Goal: Download file/media

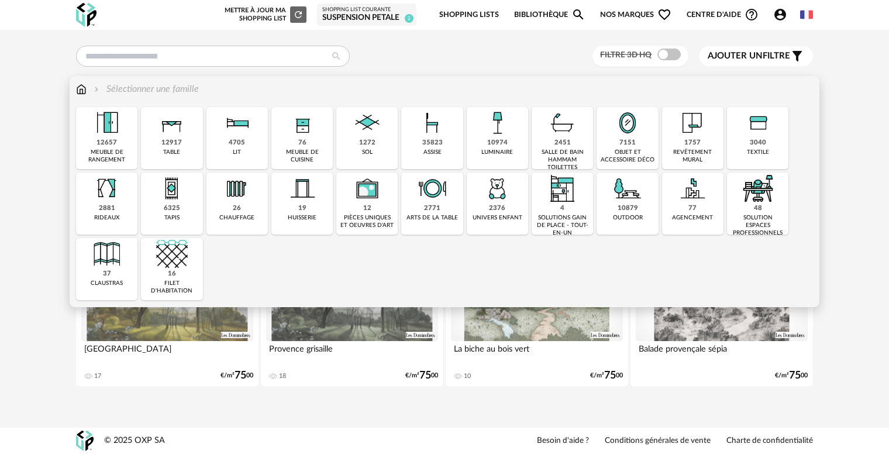
click at [505, 199] on img at bounding box center [498, 189] width 32 height 32
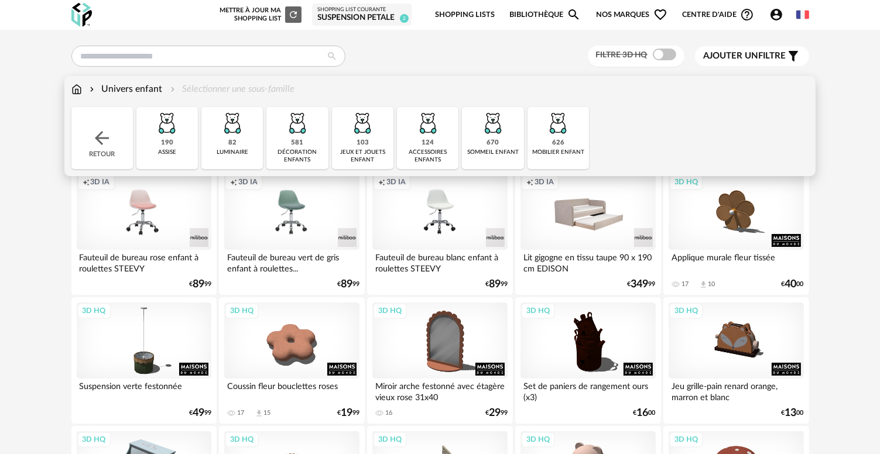
click at [237, 135] on img at bounding box center [233, 123] width 32 height 32
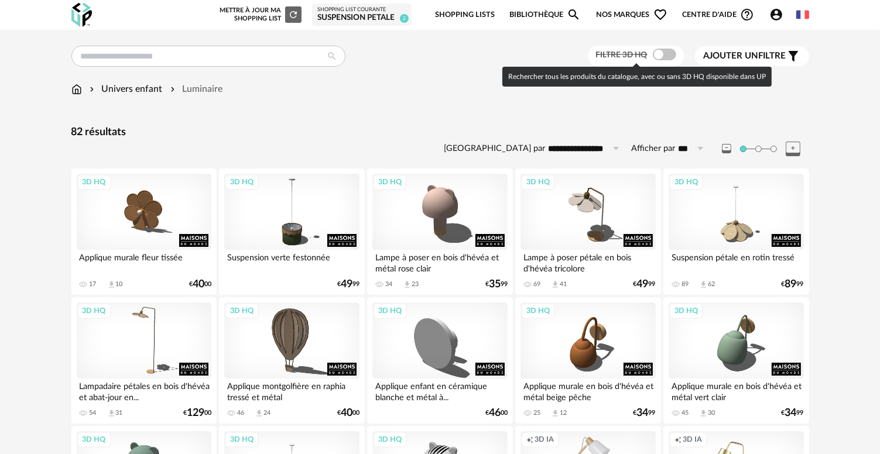
click at [663, 57] on span at bounding box center [663, 55] width 23 height 12
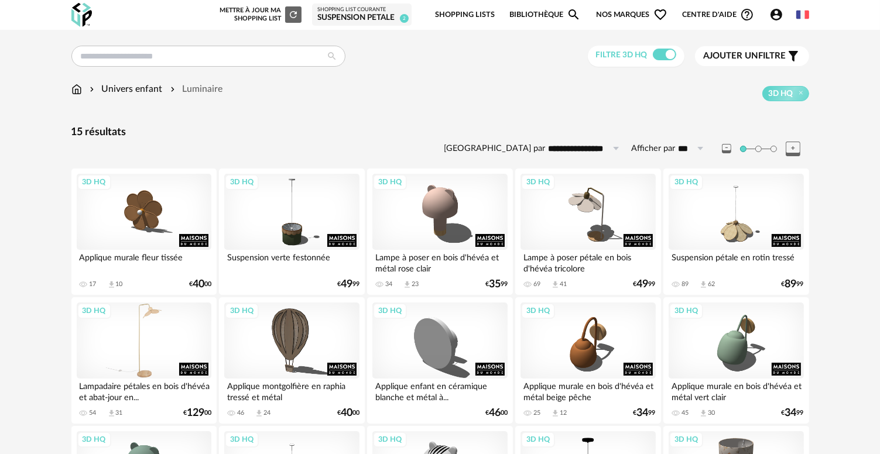
click at [146, 353] on div "3D HQ" at bounding box center [144, 341] width 135 height 76
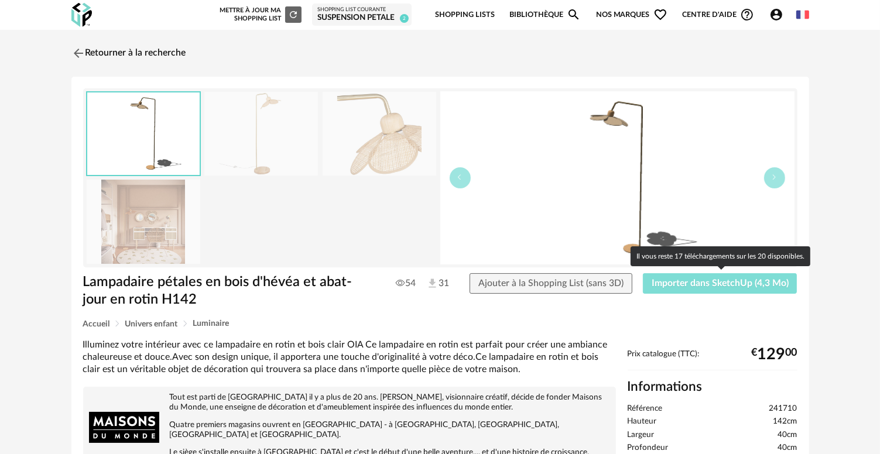
click at [671, 288] on button "Importer dans SketchUp (4,3 Mo)" at bounding box center [720, 283] width 154 height 21
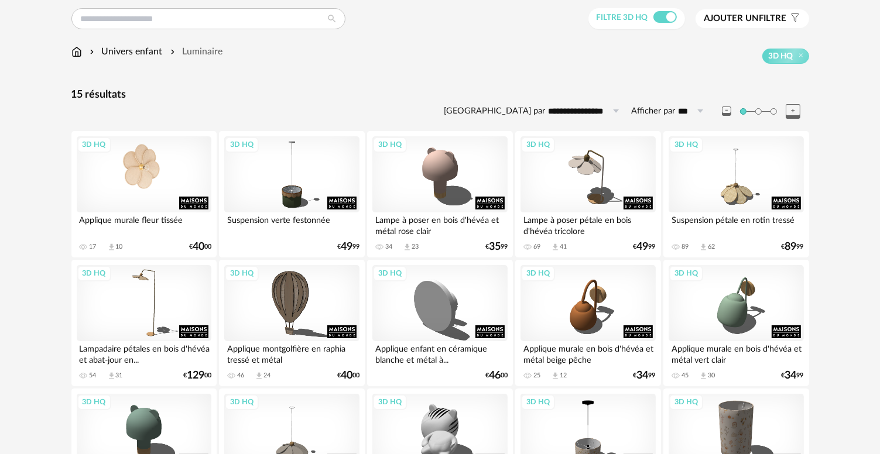
scroll to position [148, 0]
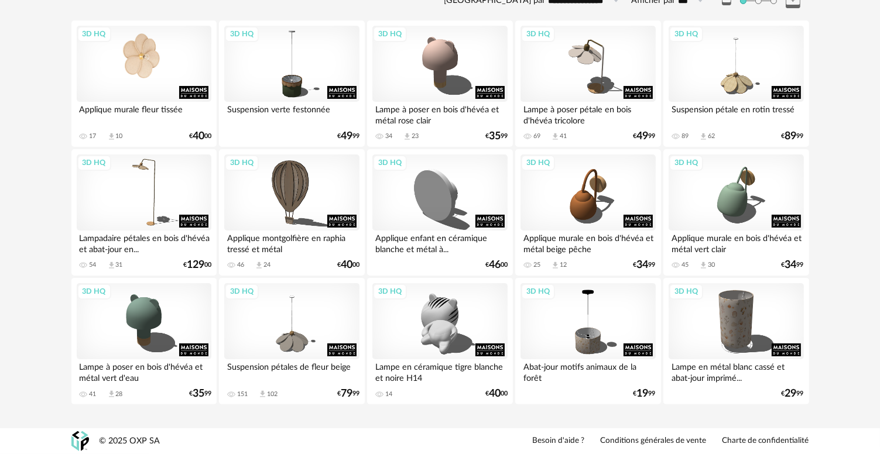
click at [157, 176] on div "3D HQ Applique murale fleur tissée 17 Download icon 10 € 40 00 3D HQ Suspension…" at bounding box center [441, 213] width 740 height 386
click at [150, 199] on div "3D HQ" at bounding box center [144, 192] width 135 height 76
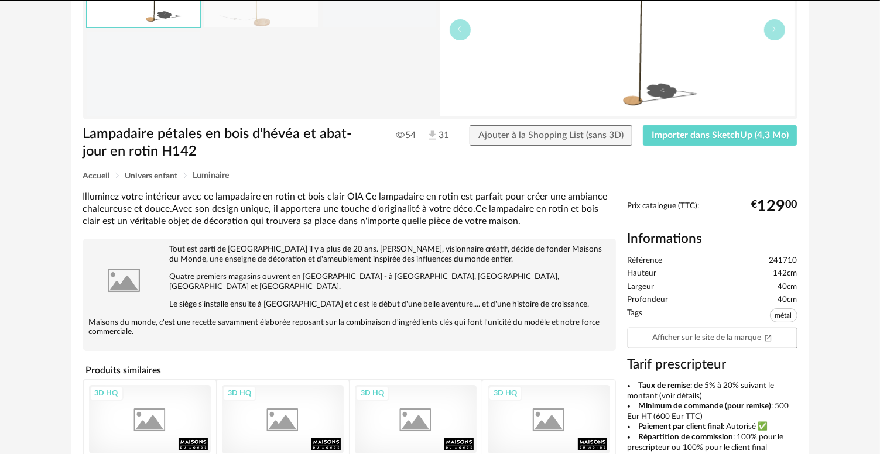
scroll to position [0, 0]
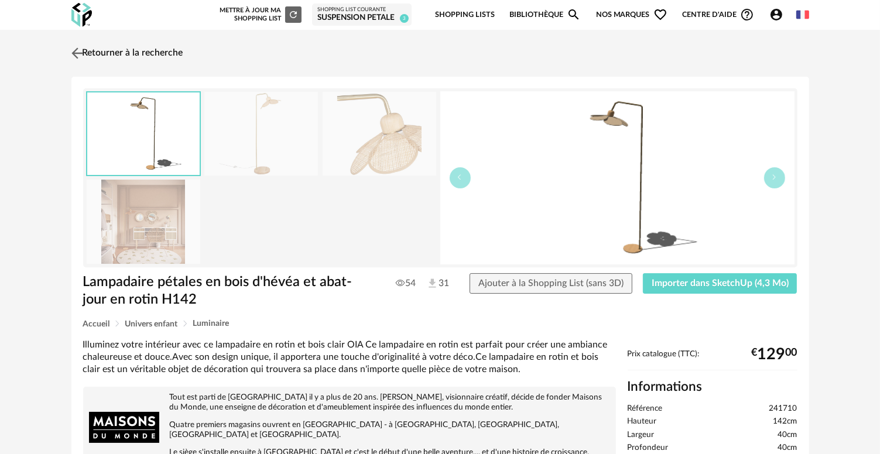
click at [81, 56] on img at bounding box center [76, 52] width 17 height 17
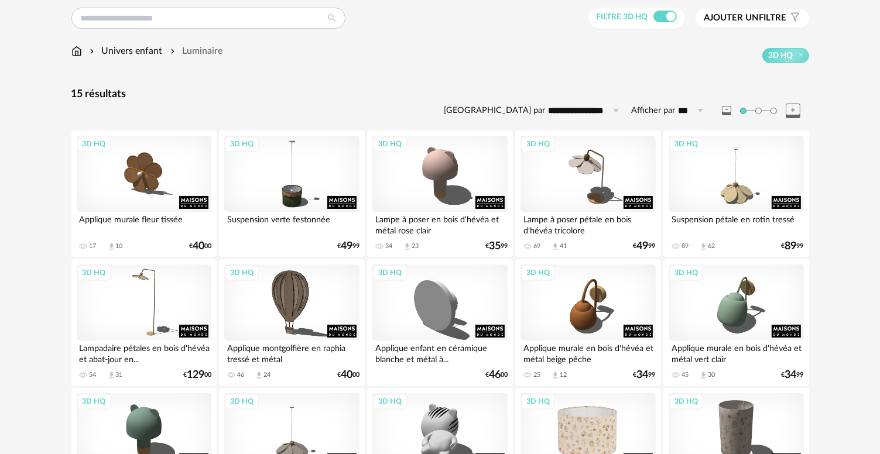
scroll to position [37, 0]
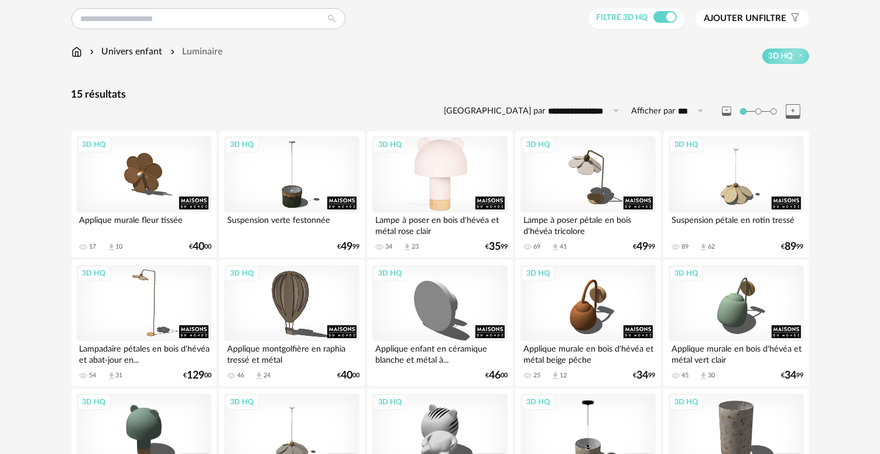
click at [478, 182] on div "3D HQ" at bounding box center [439, 174] width 135 height 76
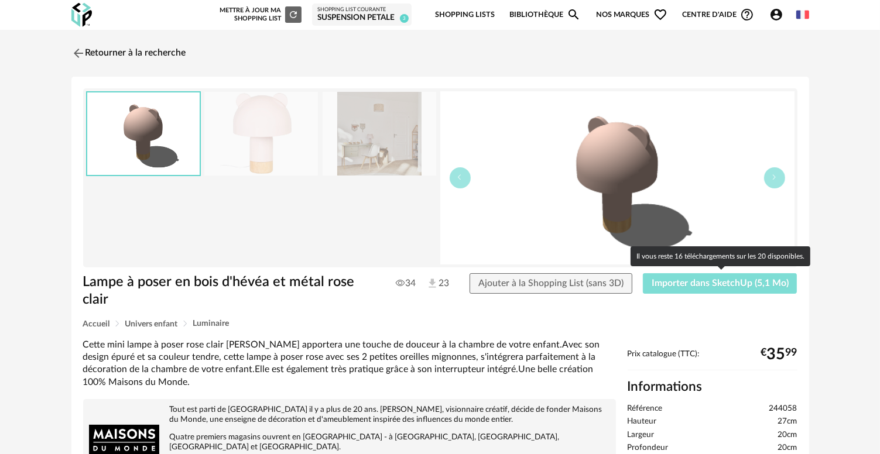
click at [709, 281] on span "Importer dans SketchUp (5,1 Mo)" at bounding box center [719, 283] width 137 height 9
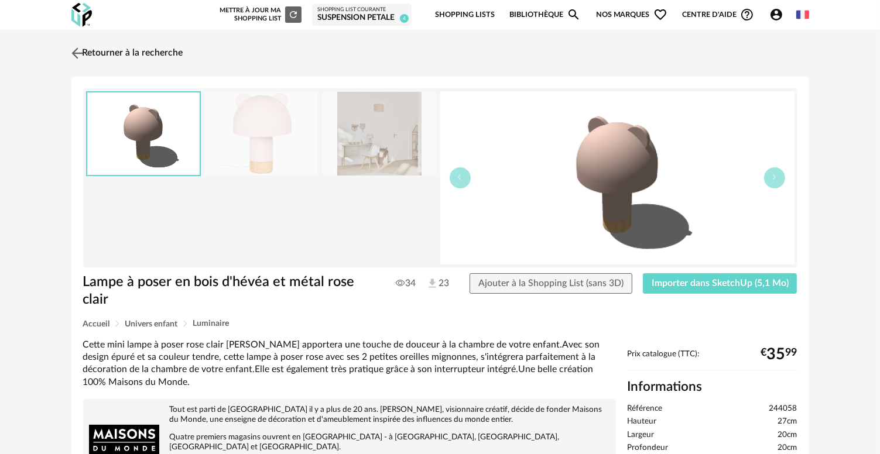
click at [73, 47] on img at bounding box center [76, 52] width 17 height 17
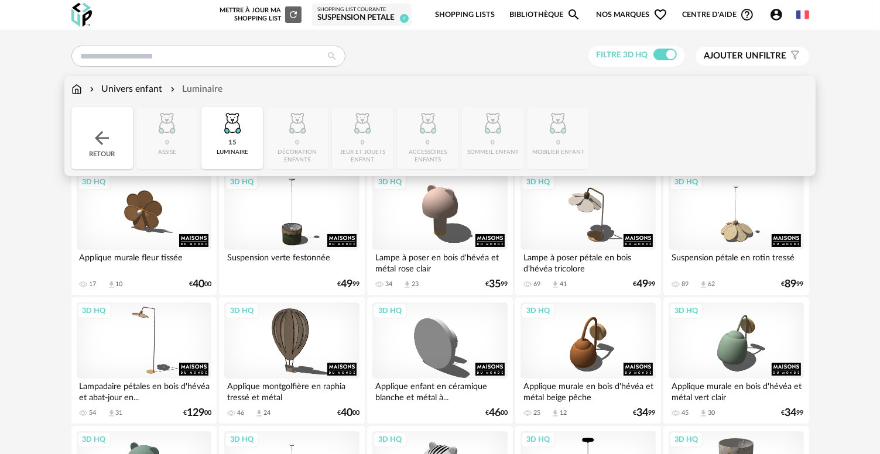
click at [148, 89] on div "Univers enfant" at bounding box center [124, 89] width 75 height 13
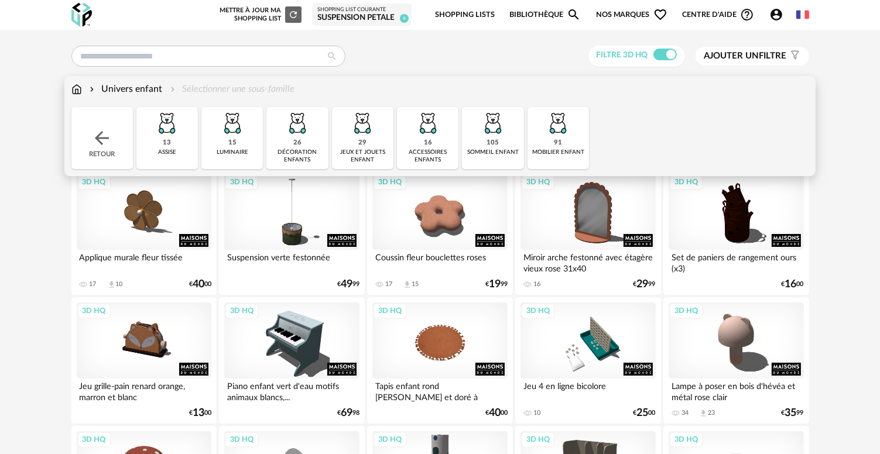
click at [562, 136] on img at bounding box center [558, 123] width 32 height 32
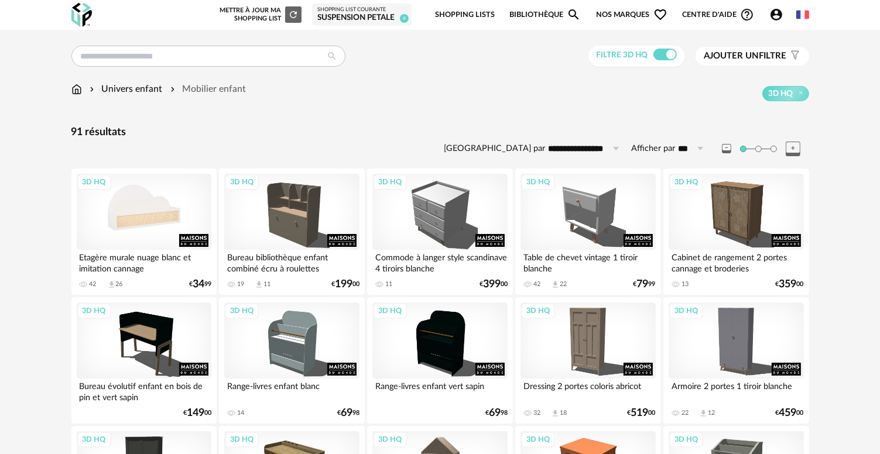
click at [157, 218] on div "3D HQ" at bounding box center [144, 212] width 135 height 76
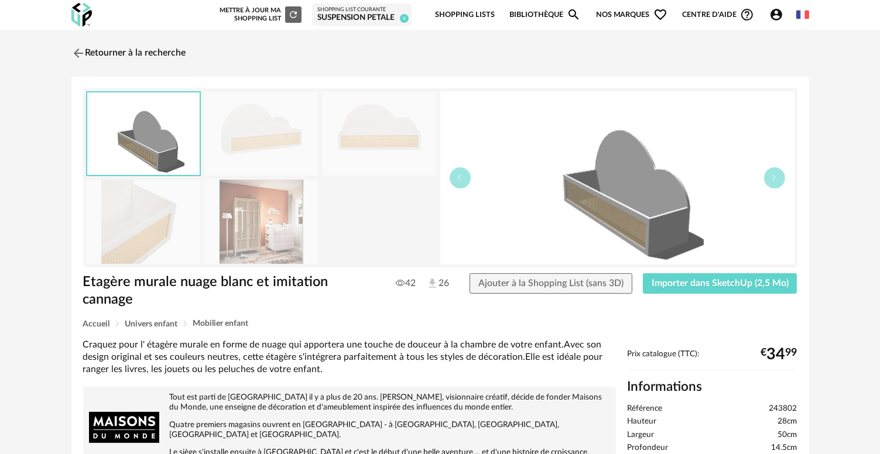
click at [267, 230] on img at bounding box center [261, 222] width 114 height 84
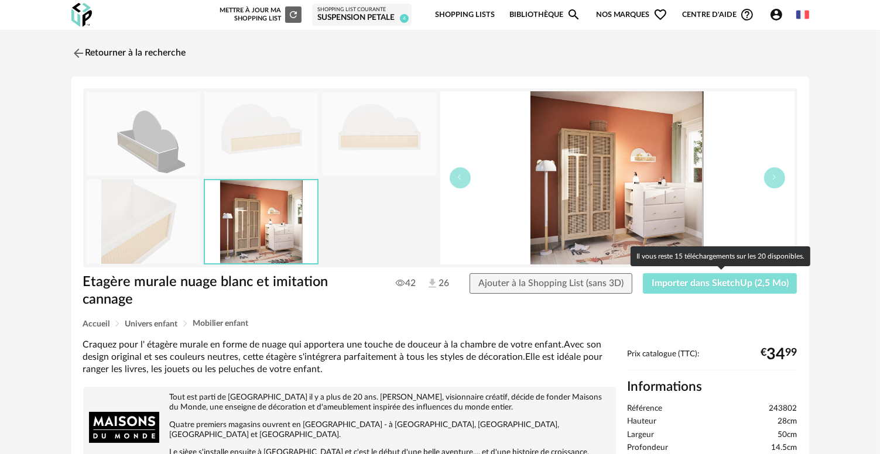
click at [665, 286] on span "Importer dans SketchUp (2,5 Mo)" at bounding box center [719, 283] width 137 height 9
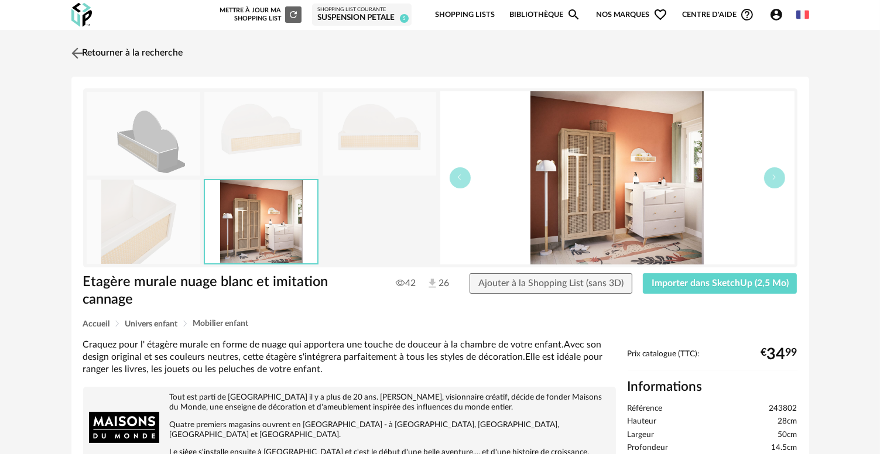
click at [80, 55] on img at bounding box center [76, 52] width 17 height 17
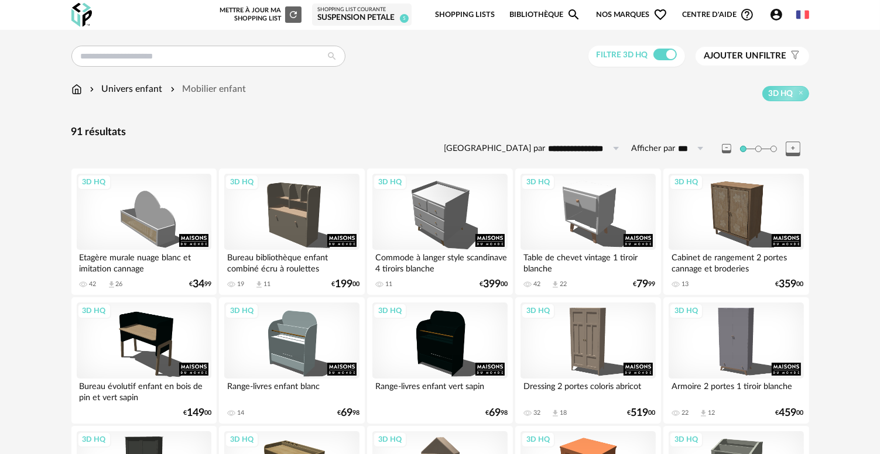
click at [81, 88] on div "Univers enfant Mobilier enfant" at bounding box center [158, 89] width 175 height 13
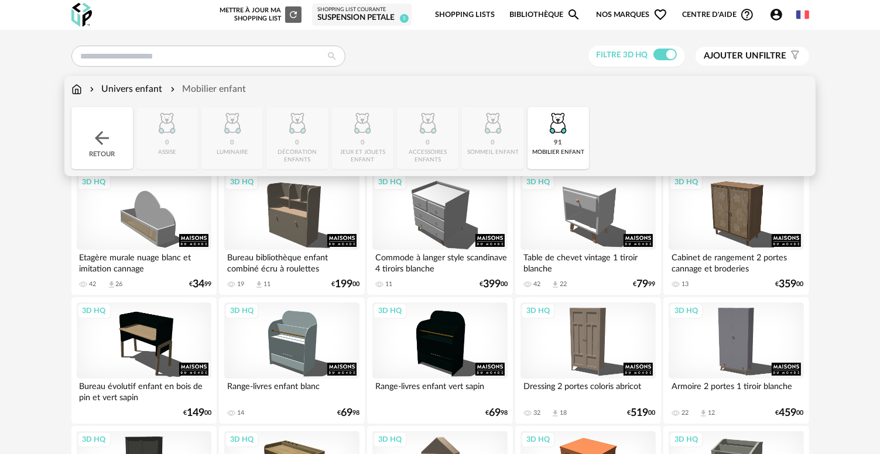
click at [98, 117] on div "Retour" at bounding box center [101, 138] width 61 height 62
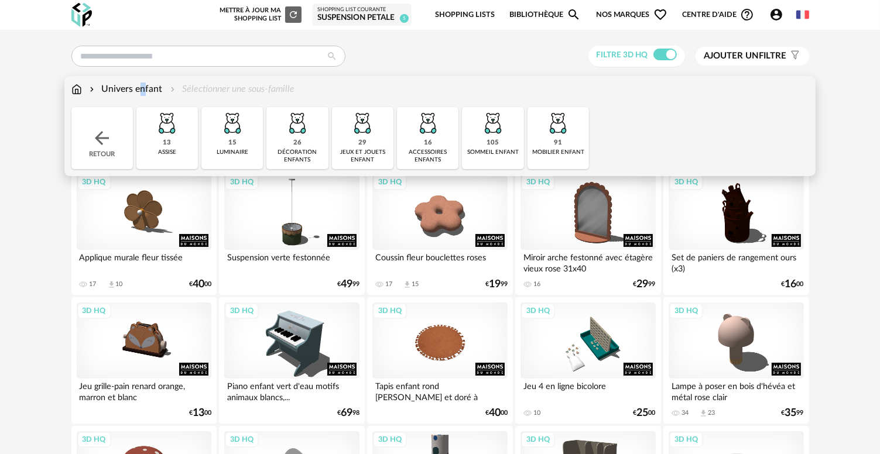
click at [105, 89] on div "Univers enfant" at bounding box center [124, 89] width 75 height 13
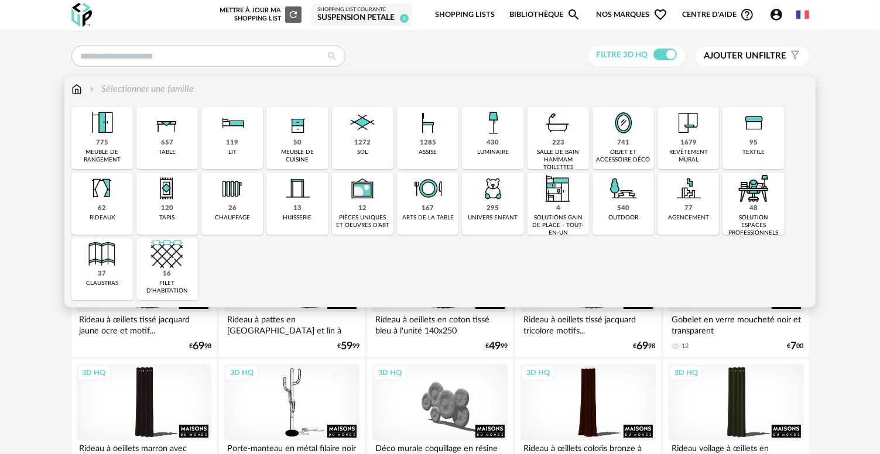
click at [492, 212] on div "295" at bounding box center [492, 208] width 12 height 9
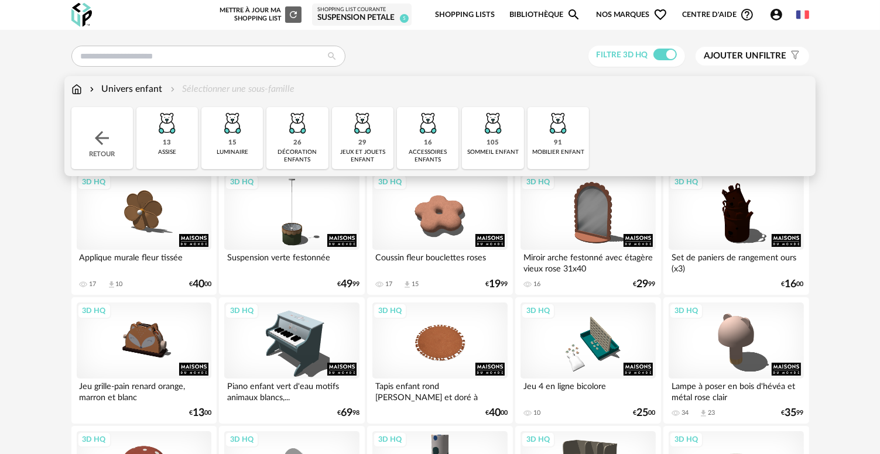
click at [297, 142] on div "26" at bounding box center [297, 143] width 8 height 9
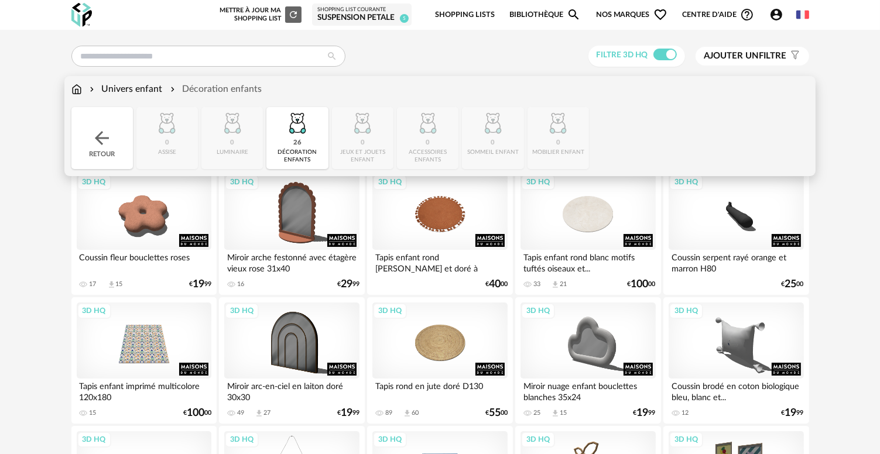
click at [301, 142] on div "26 décoration enfants" at bounding box center [296, 138] width 61 height 62
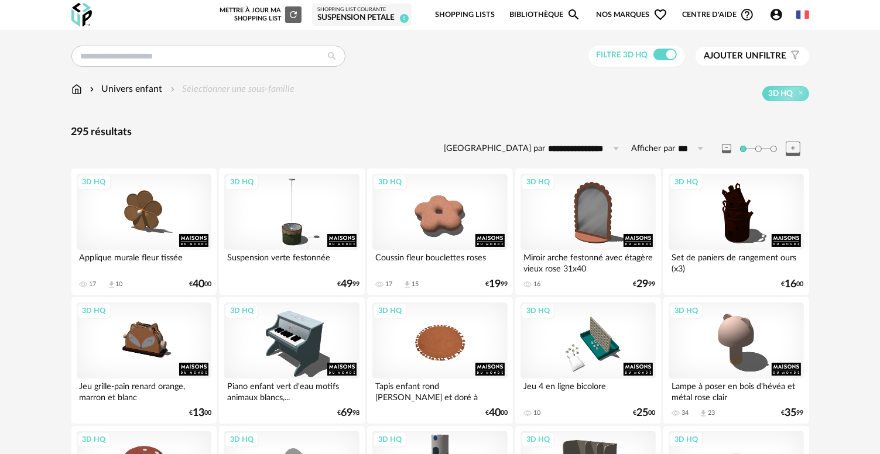
drag, startPoint x: 463, startPoint y: 222, endPoint x: 541, endPoint y: 108, distance: 138.1
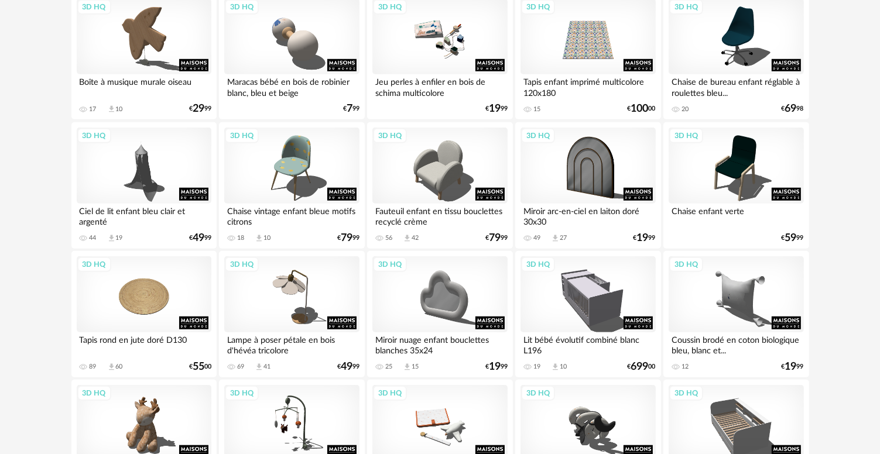
scroll to position [949, 0]
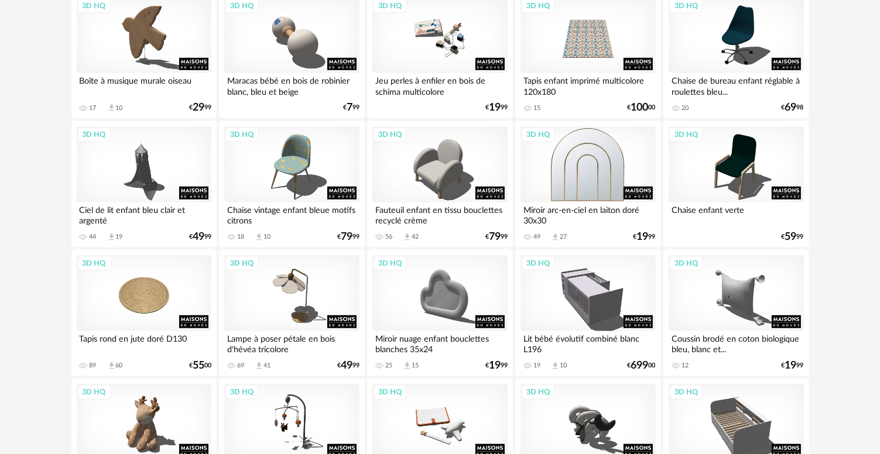
click at [585, 185] on div "3D HQ" at bounding box center [587, 164] width 135 height 76
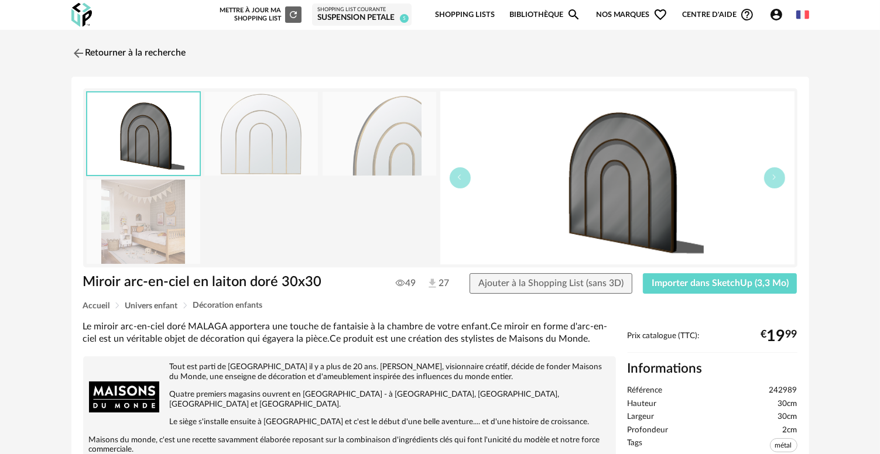
click at [158, 227] on img at bounding box center [144, 222] width 114 height 84
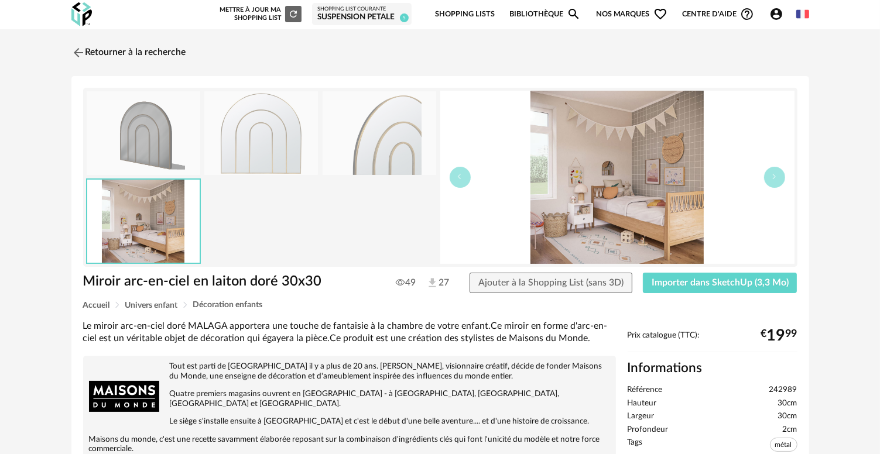
scroll to position [1, 0]
click at [80, 49] on img at bounding box center [76, 51] width 17 height 17
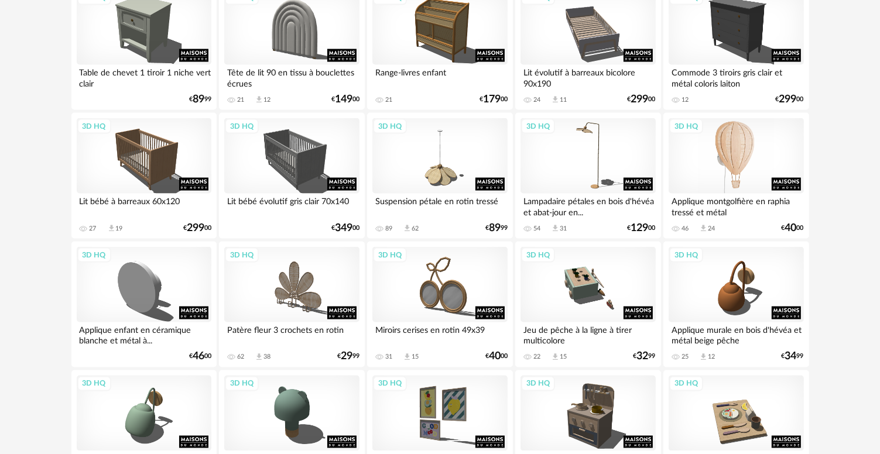
scroll to position [1860, 0]
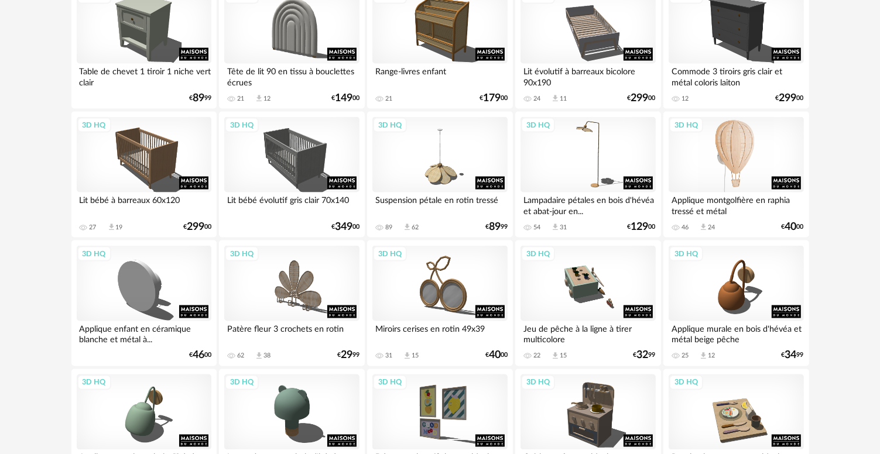
click at [722, 162] on div "3D HQ" at bounding box center [735, 155] width 135 height 76
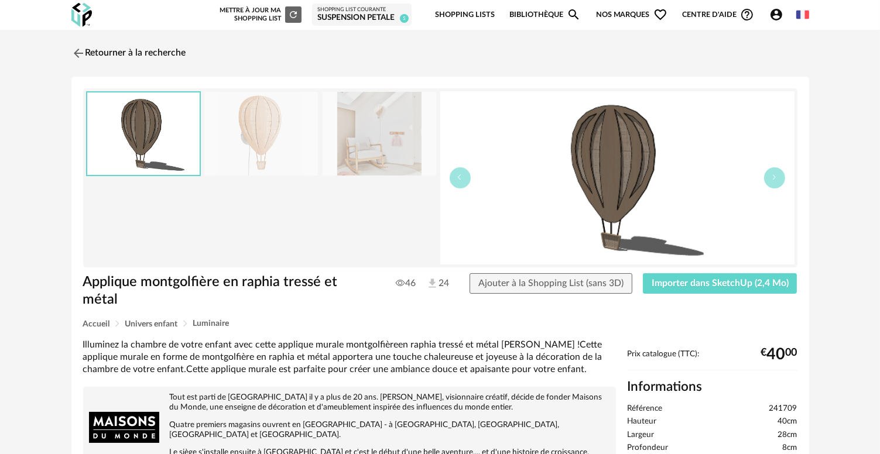
click at [248, 138] on img at bounding box center [261, 134] width 114 height 84
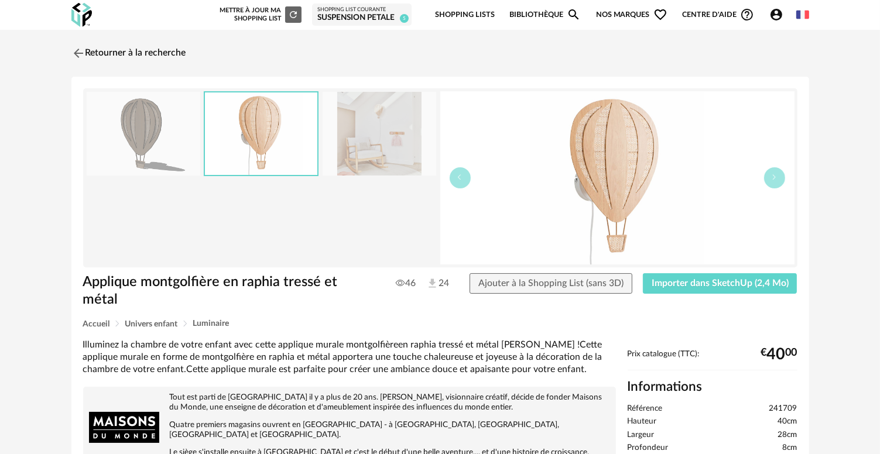
click at [400, 126] on img at bounding box center [379, 134] width 114 height 84
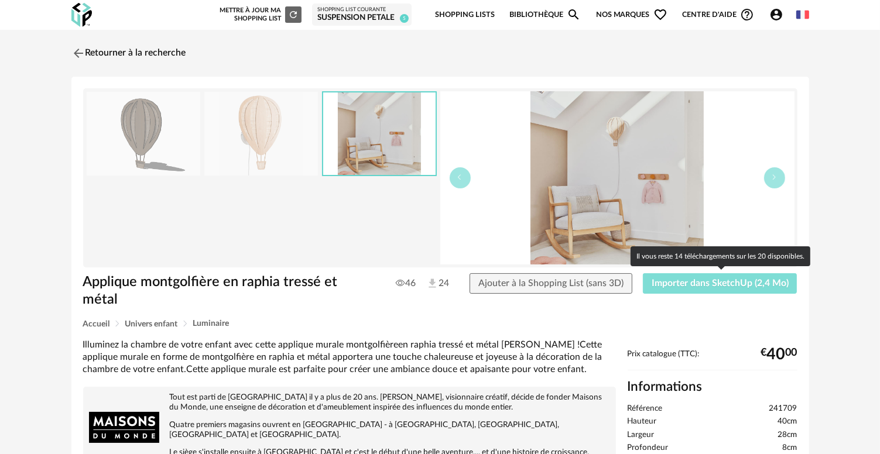
click at [683, 291] on button "Importer dans SketchUp (2,4 Mo)" at bounding box center [720, 283] width 154 height 21
